Goal: Information Seeking & Learning: Learn about a topic

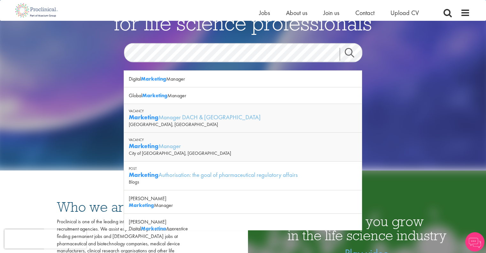
scroll to position [72, 0]
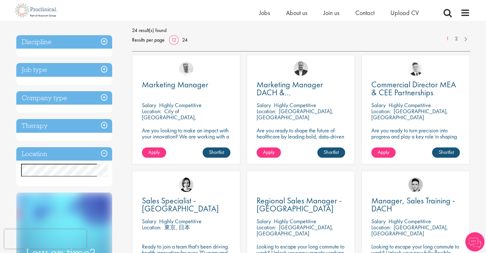
scroll to position [90, 0]
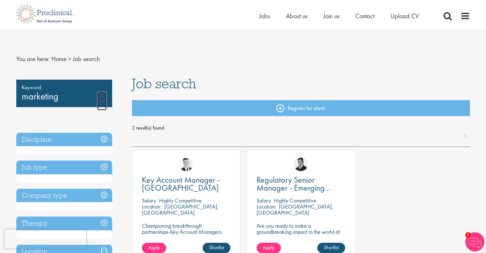
click at [103, 97] on link "Remove" at bounding box center [102, 101] width 10 height 19
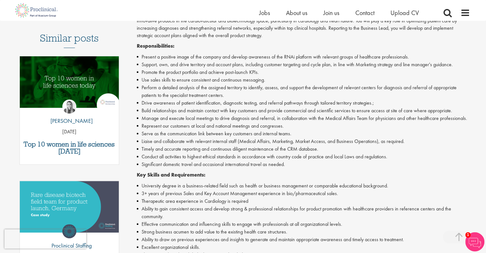
scroll to position [176, 0]
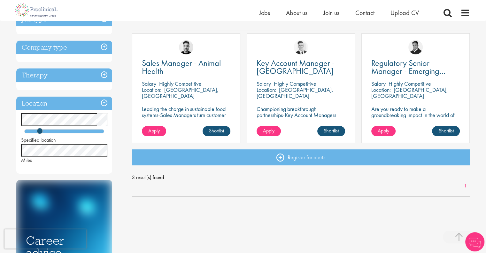
scroll to position [114, 0]
